Goal: Transaction & Acquisition: Obtain resource

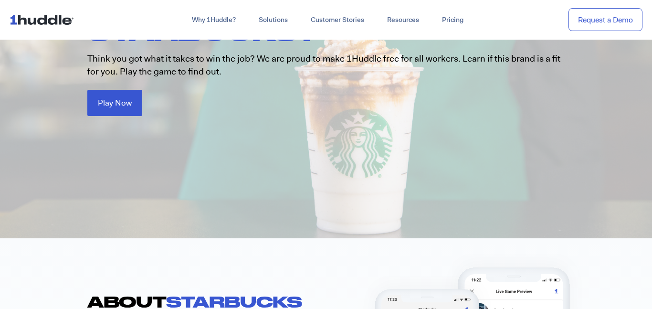
scroll to position [128, 0]
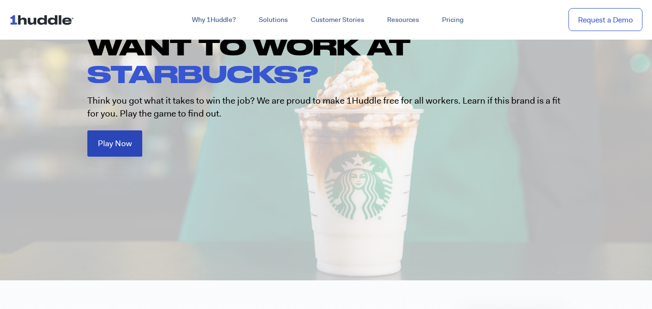
click at [125, 140] on span "Play Now" at bounding box center [115, 143] width 34 height 8
